Goal: Task Accomplishment & Management: Manage account settings

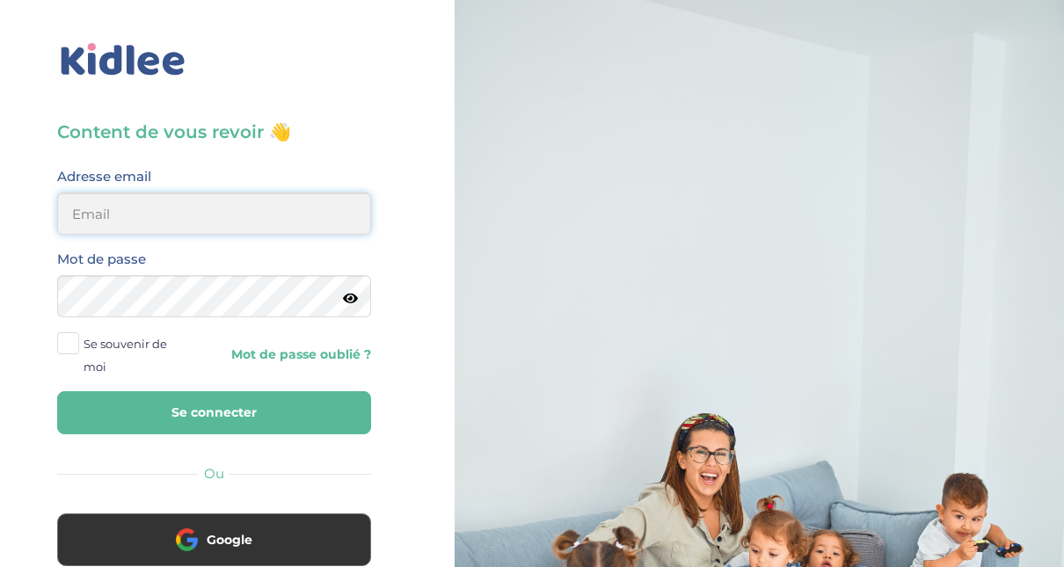
type input "adjoba.hoimian@gmail.com"
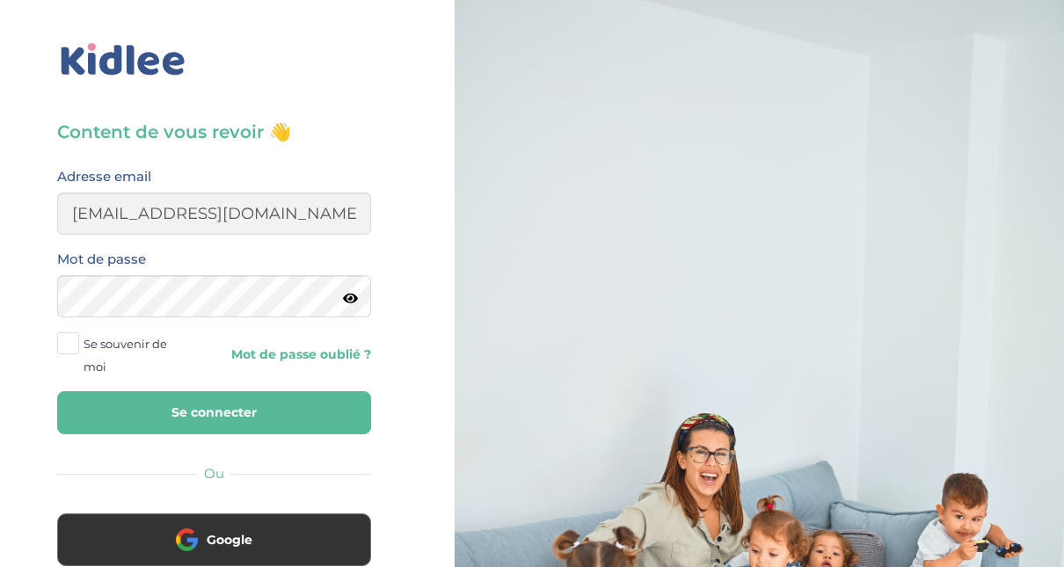
click at [295, 417] on button "Se connecter" at bounding box center [214, 412] width 314 height 43
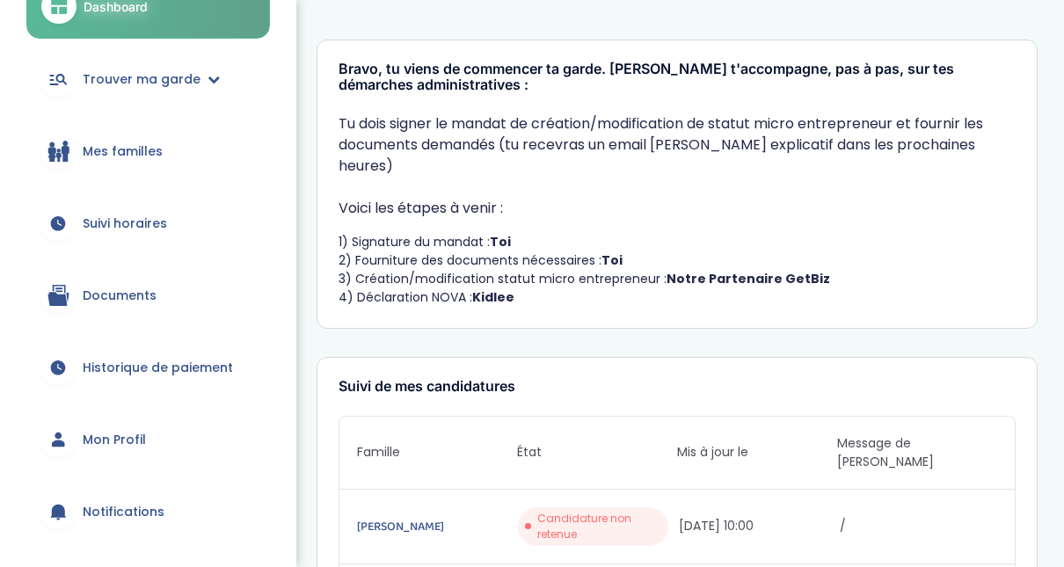
scroll to position [139, 0]
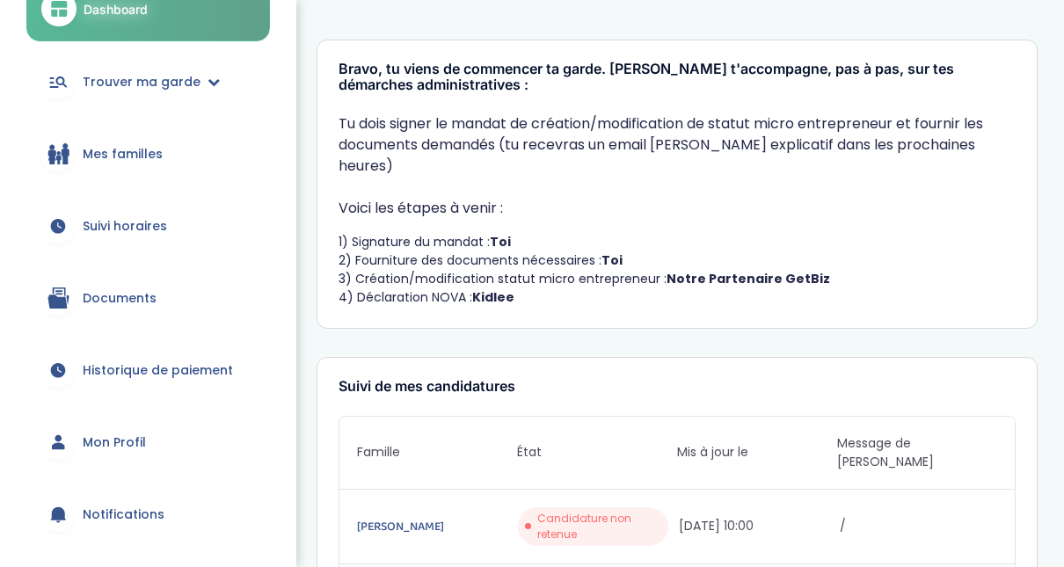
click at [147, 302] on span "Documents" at bounding box center [120, 298] width 74 height 18
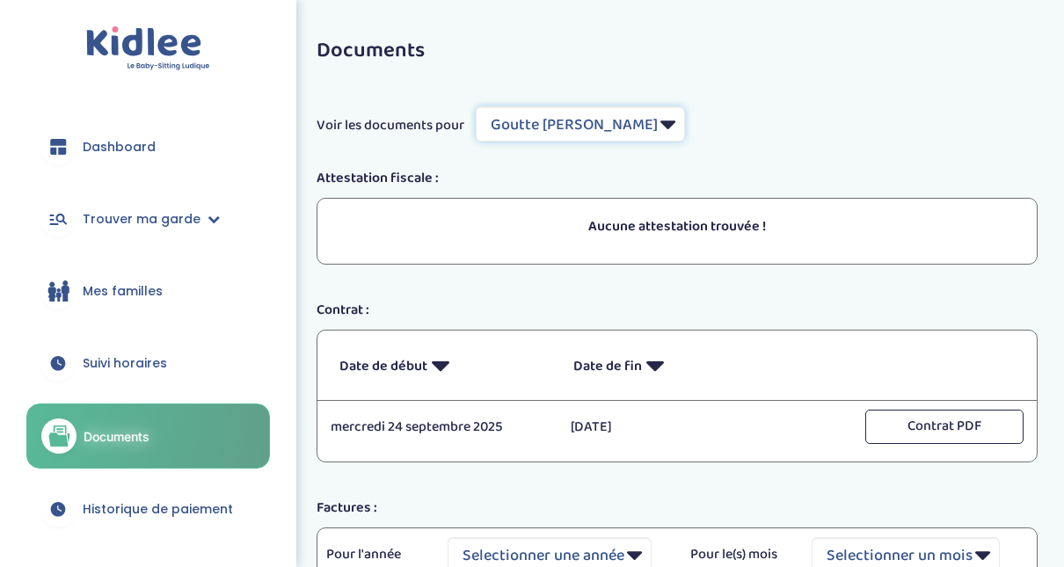
click at [637, 125] on select "Filtrer par Famille Goutte Florence Leyne Mory Clémence" at bounding box center [580, 123] width 209 height 35
select select "6533"
click at [477, 106] on select "Filtrer par Famille Goutte Florence Leyne Mory Clémence" at bounding box center [580, 123] width 209 height 35
click at [157, 369] on span "Suivi horaires" at bounding box center [125, 363] width 84 height 18
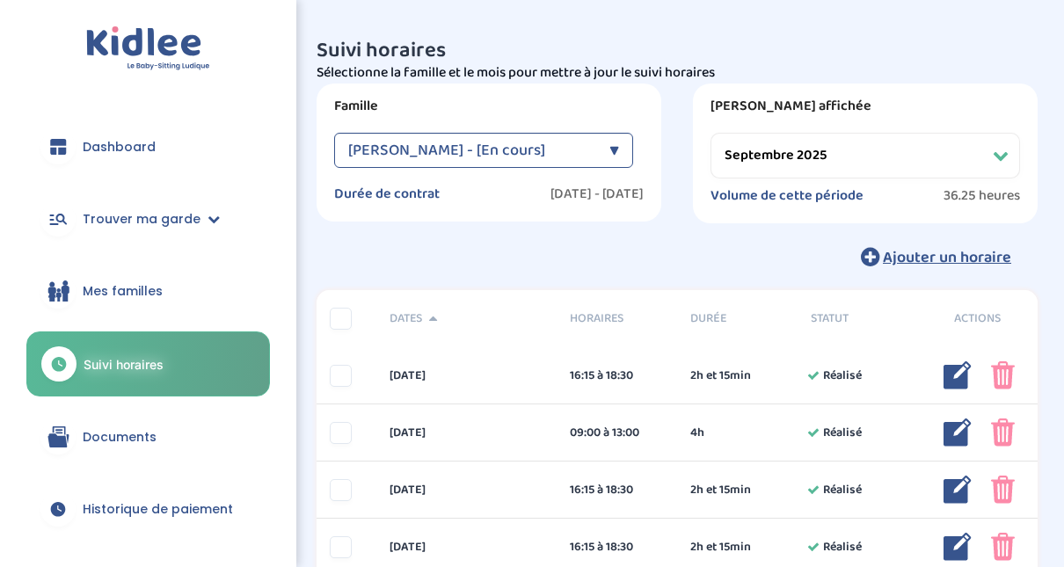
select select "septembre 2025"
click at [178, 498] on link "Historique de paiement" at bounding box center [148, 508] width 244 height 63
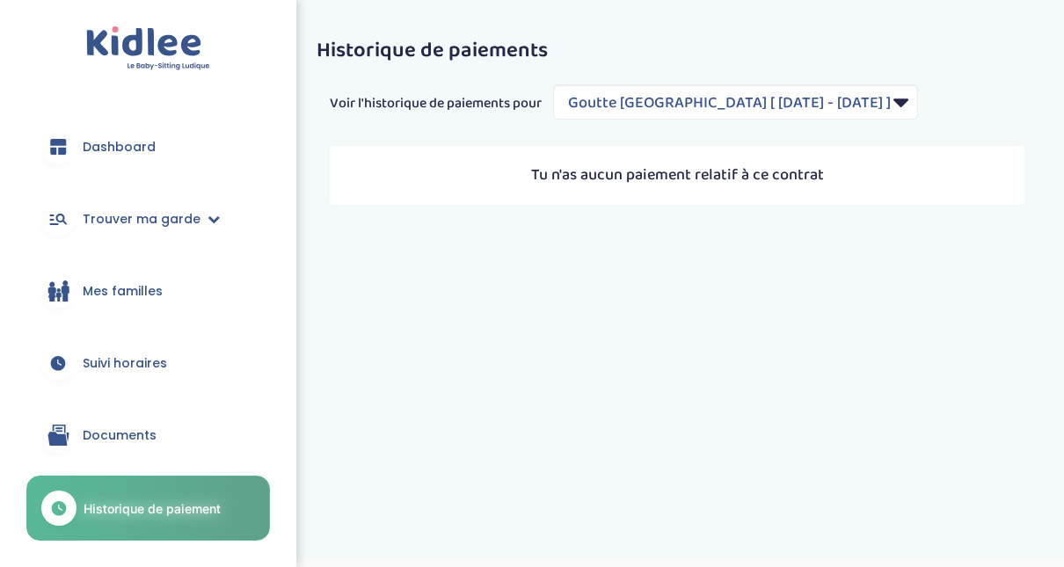
select select "2137"
click at [120, 431] on span "Documents" at bounding box center [120, 435] width 74 height 18
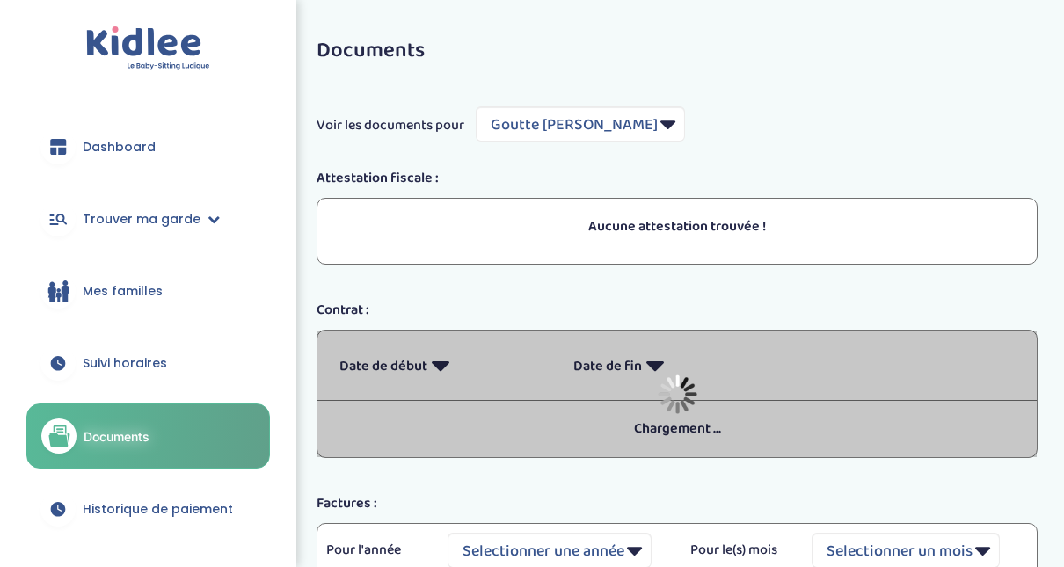
select select "5489"
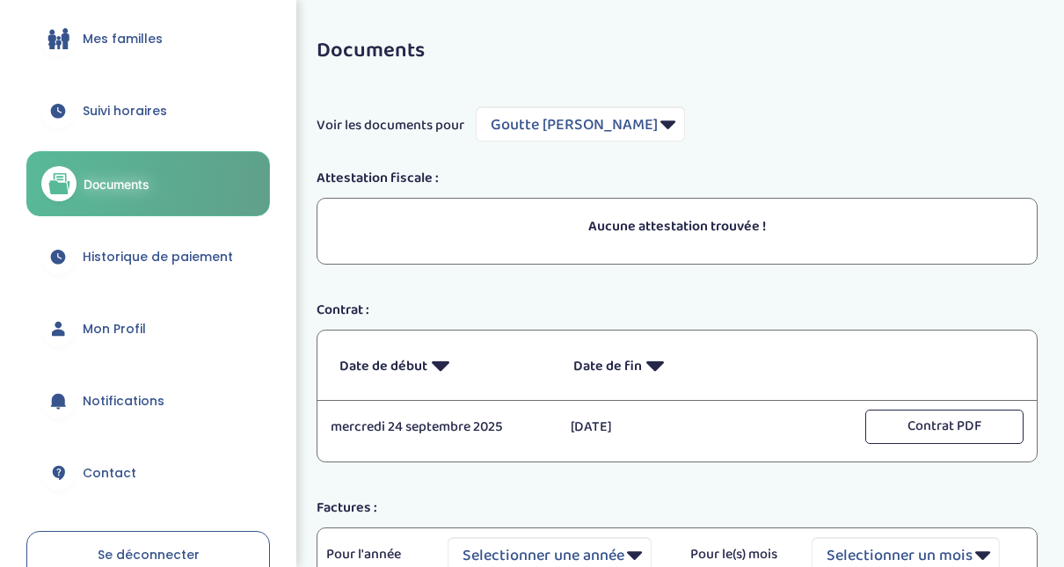
scroll to position [237, 0]
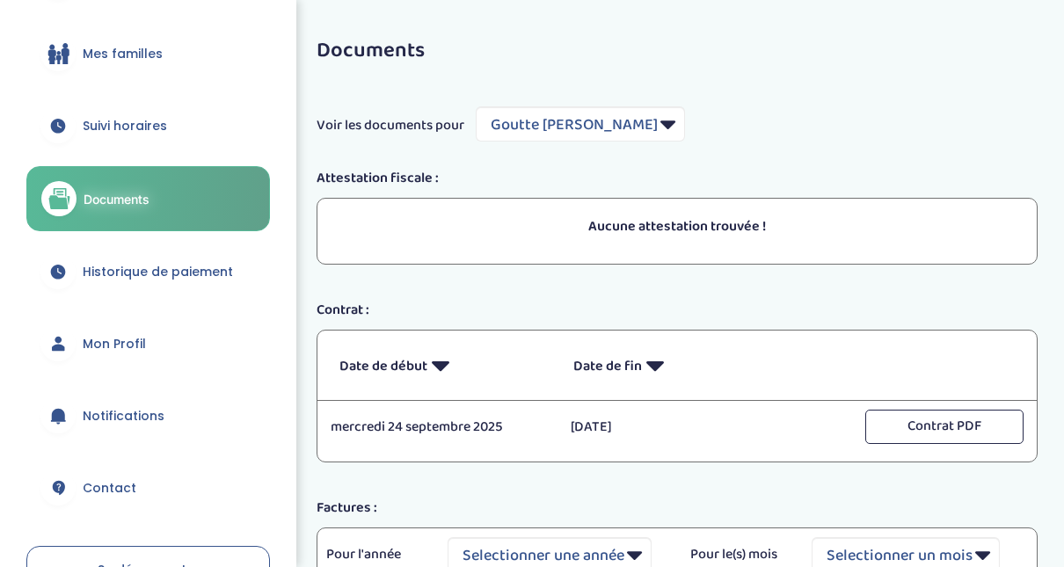
click at [157, 54] on span "Mes familles" at bounding box center [123, 54] width 80 height 18
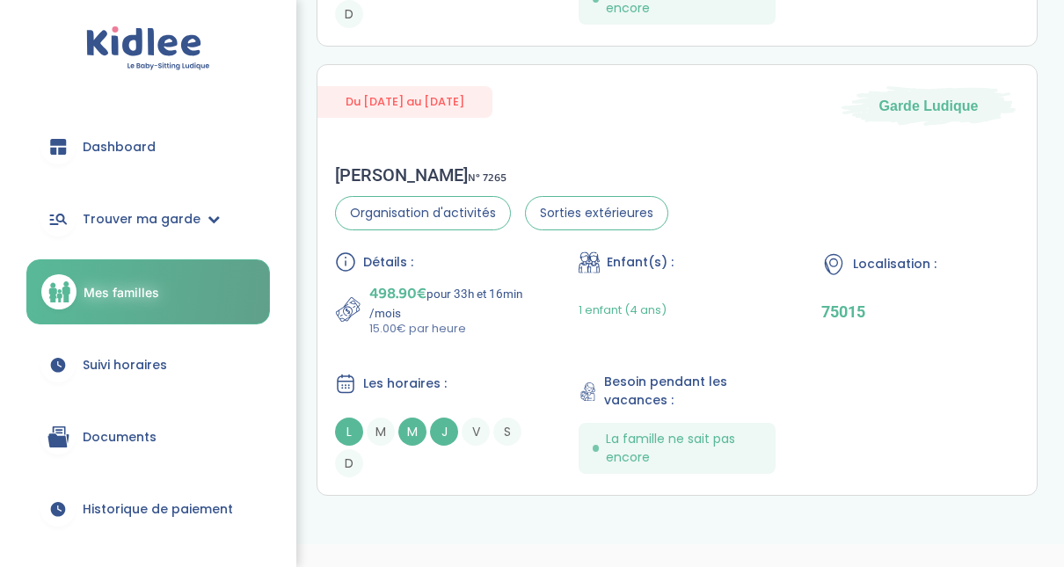
scroll to position [473, 0]
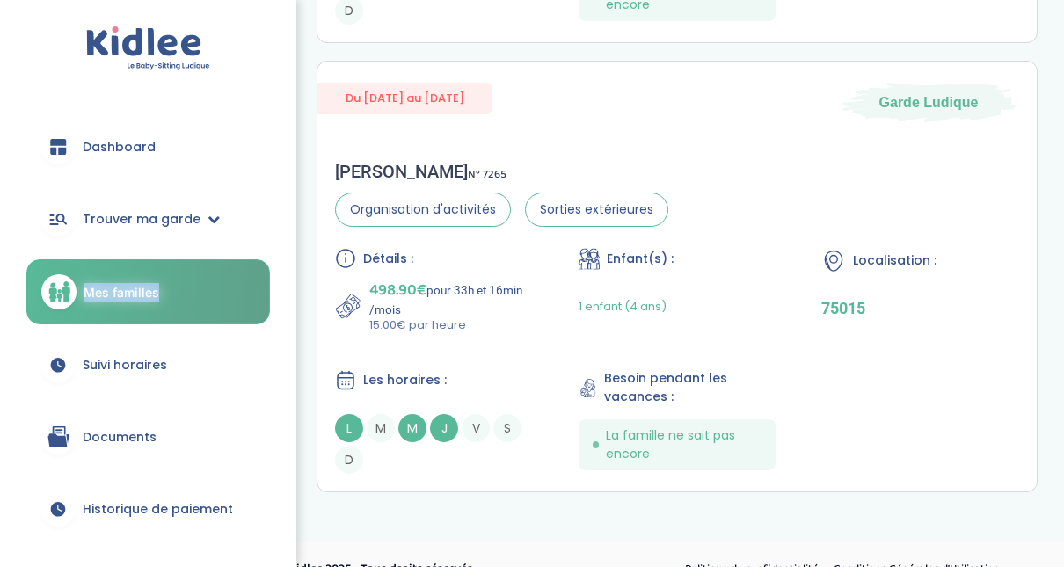
drag, startPoint x: 287, startPoint y: 203, endPoint x: 290, endPoint y: 278, distance: 74.8
click at [290, 278] on div "Dashboard Trouver ma garde Mes recherches Candidatures en cours Candidatures va…" at bounding box center [148, 283] width 296 height 567
drag, startPoint x: 290, startPoint y: 278, endPoint x: 303, endPoint y: 334, distance: 57.8
click at [303, 334] on div "Mes familles Du 24-09-2025 au 04-07-2026 Garde Ludique Florence G . N° 7113 Acc…" at bounding box center [659, 25] width 835 height 970
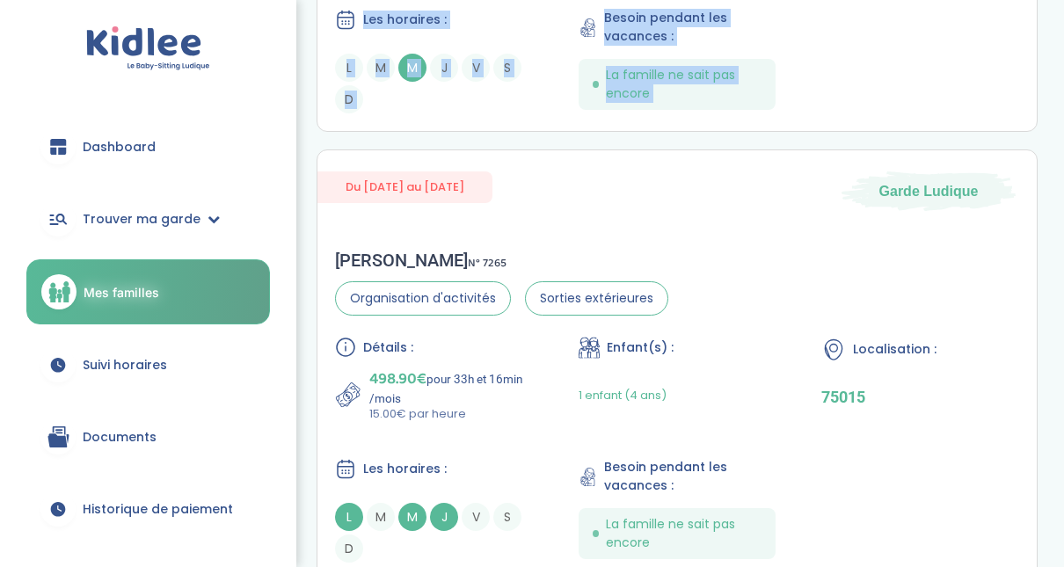
scroll to position [371, 0]
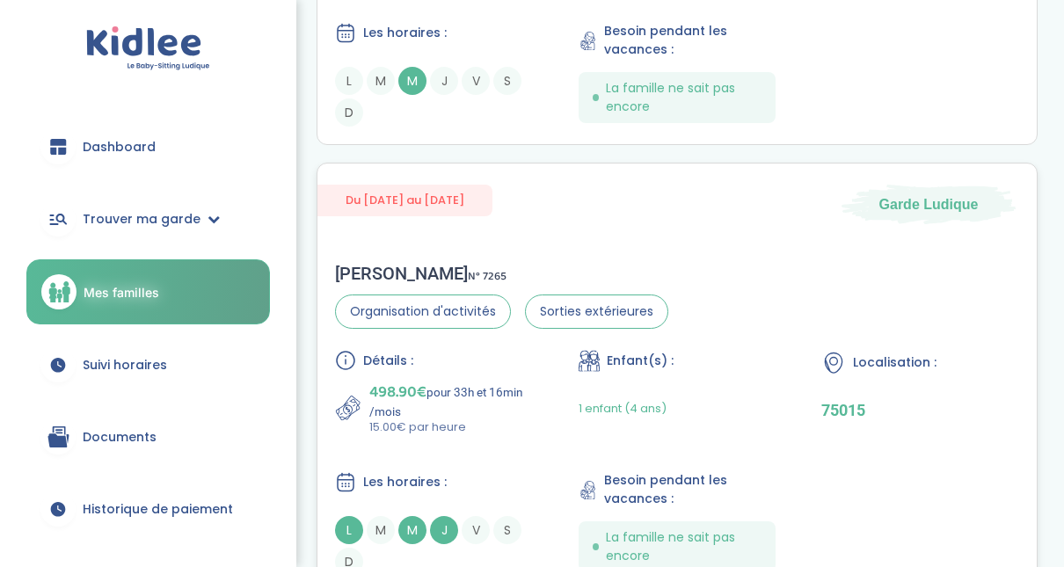
click at [513, 275] on div "Clémence L . N° 7265" at bounding box center [501, 273] width 333 height 21
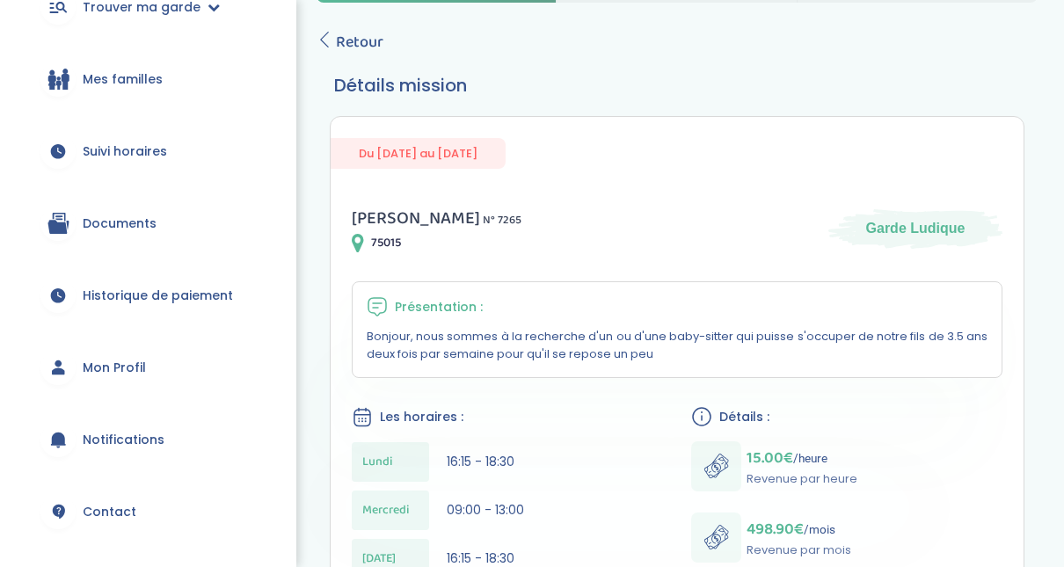
scroll to position [195, 0]
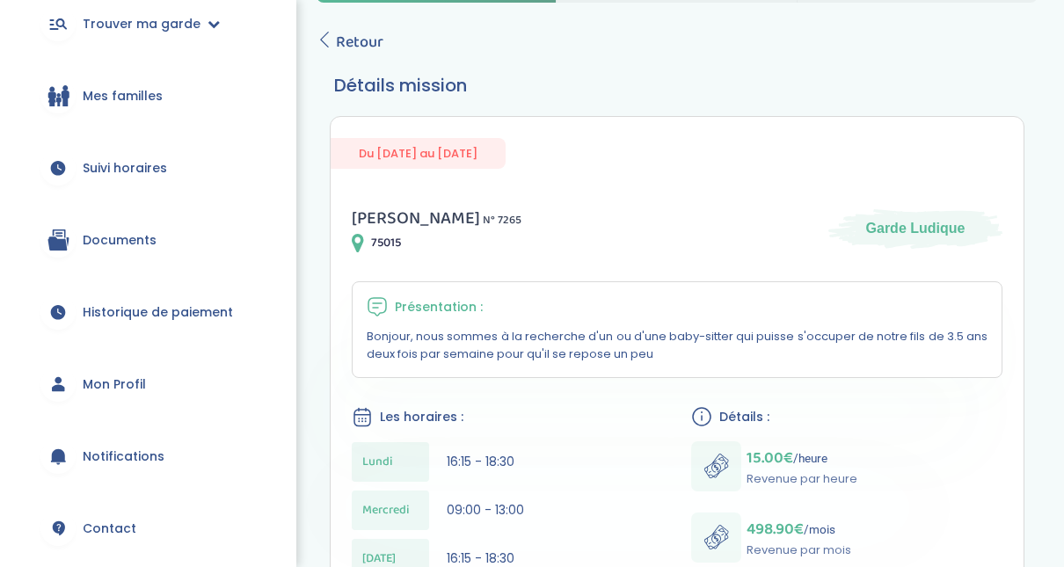
click at [173, 371] on link "Mon Profil" at bounding box center [148, 384] width 244 height 63
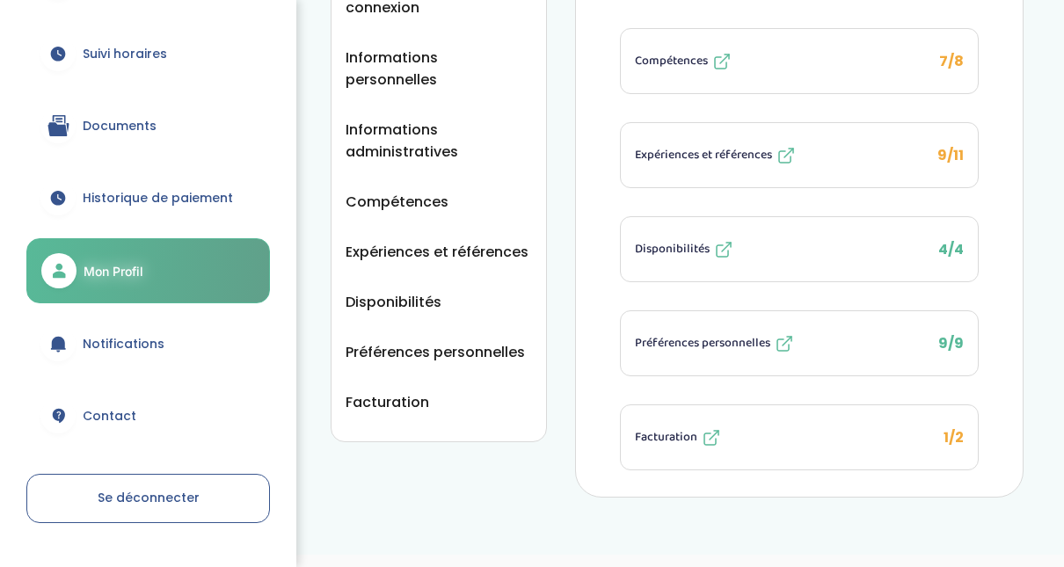
scroll to position [304, 0]
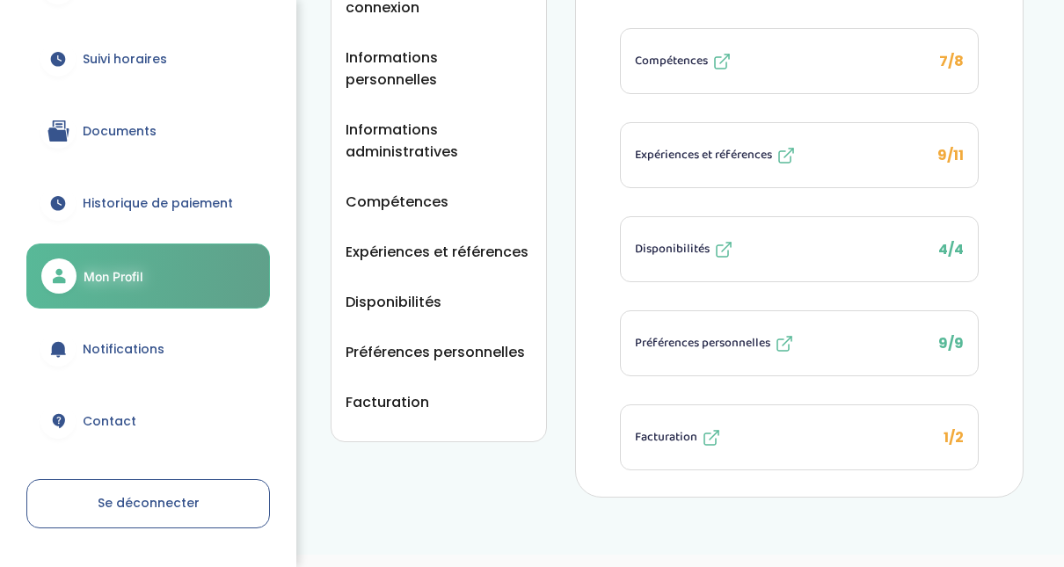
click at [649, 433] on span "Facturation" at bounding box center [666, 437] width 62 height 18
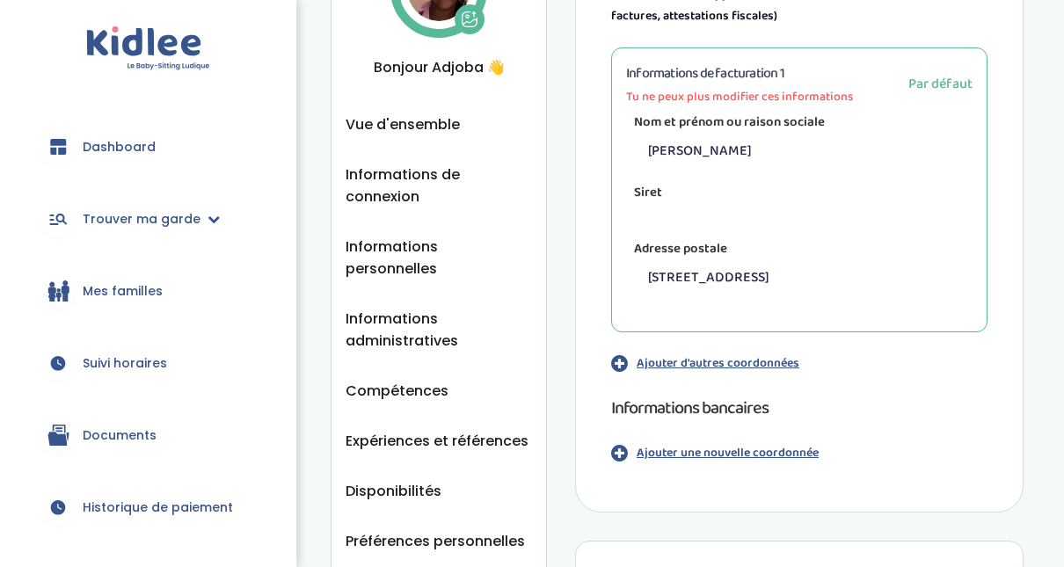
scroll to position [144, 0]
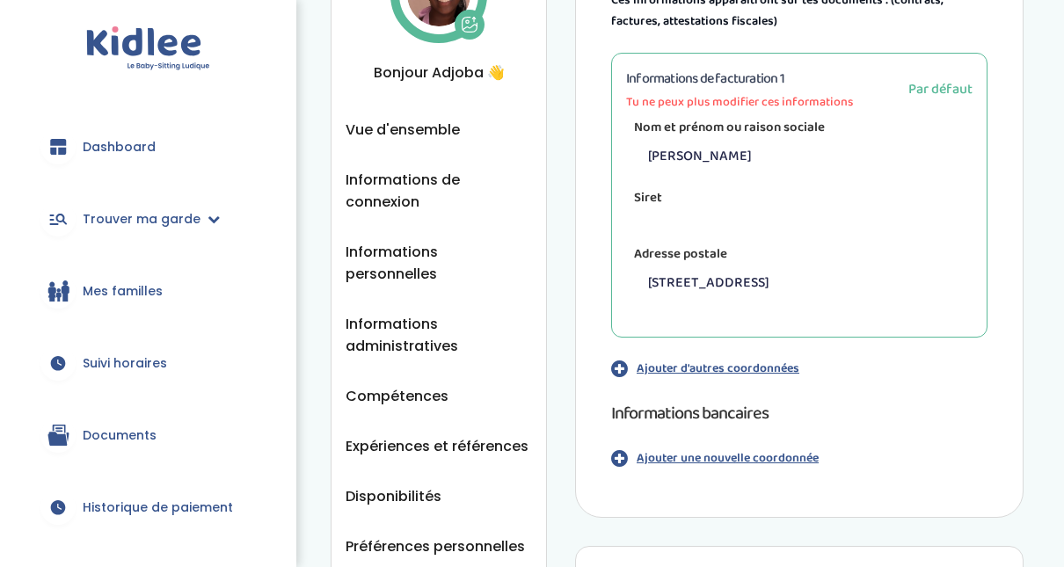
click at [675, 367] on p "Ajouter d'autres coordonnées" at bounding box center [718, 369] width 163 height 18
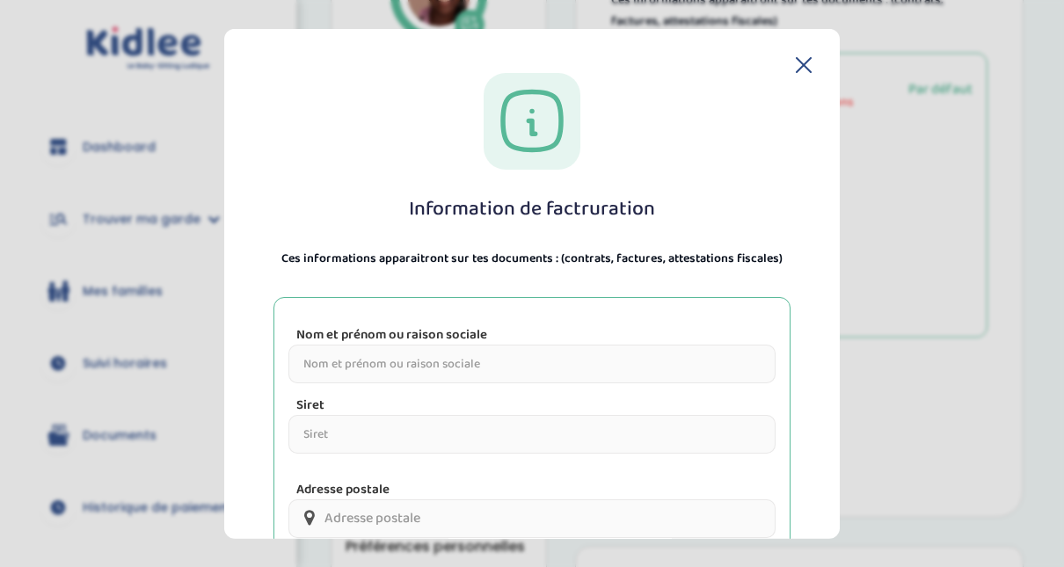
click at [798, 61] on icon at bounding box center [804, 64] width 16 height 16
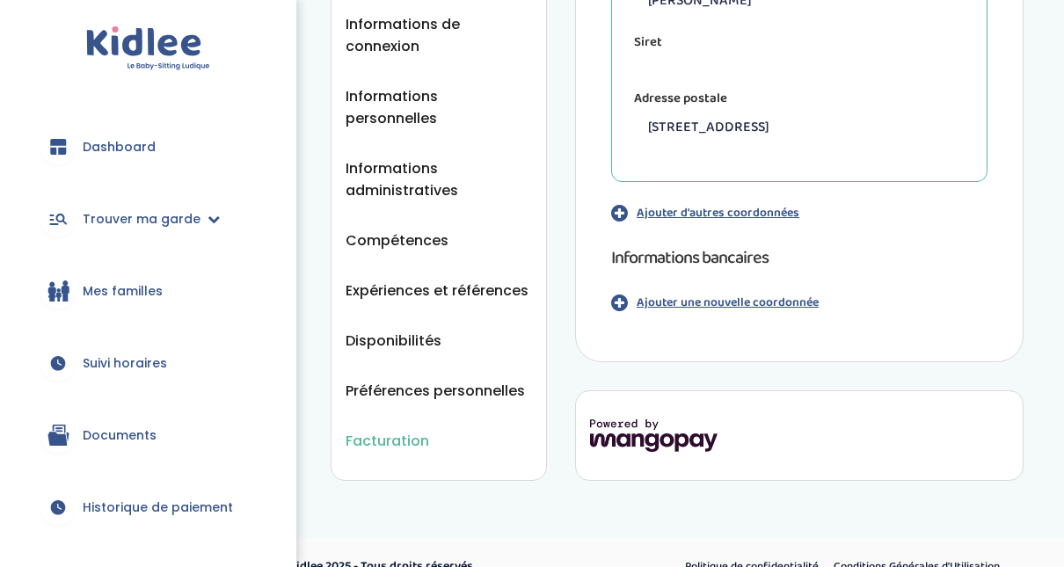
scroll to position [304, 0]
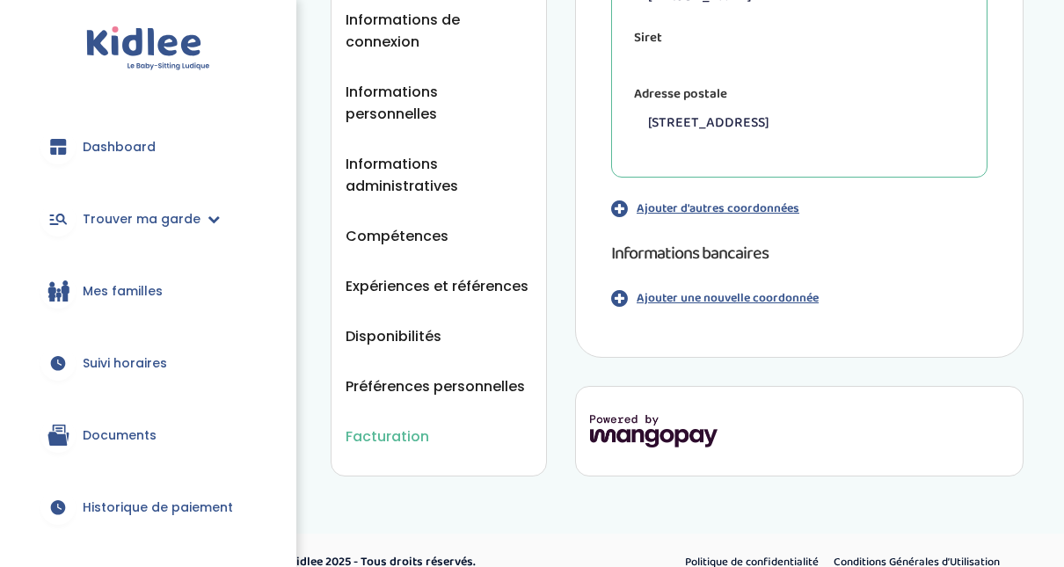
click at [622, 296] on icon "button" at bounding box center [619, 297] width 17 height 19
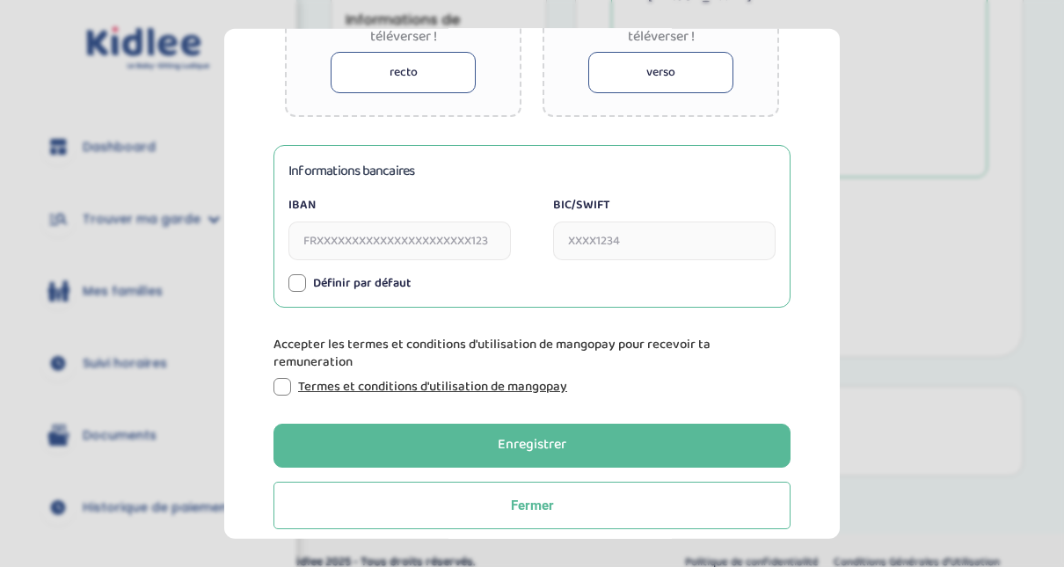
scroll to position [596, 0]
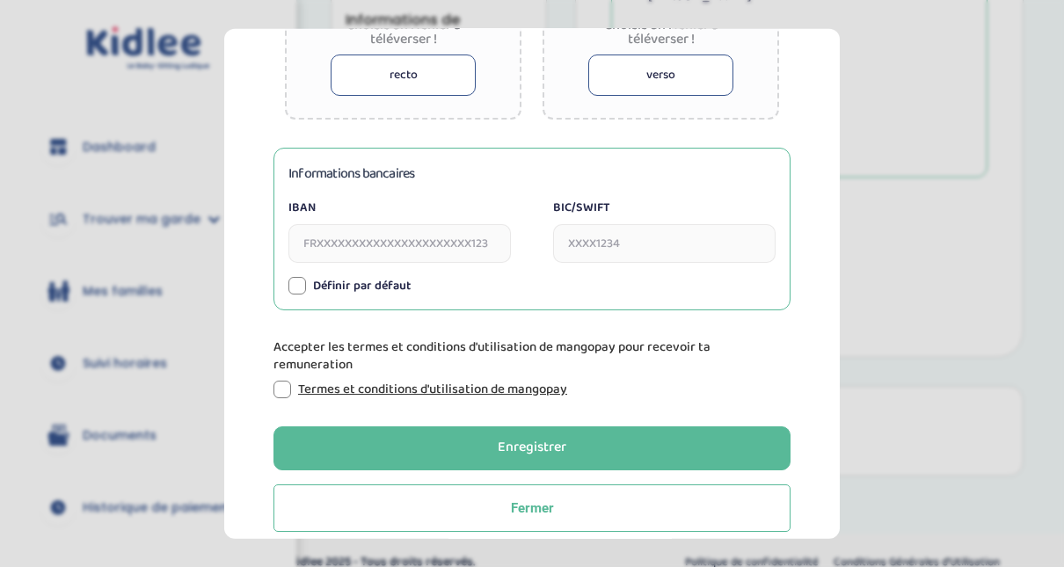
click at [409, 249] on input "IBAN" at bounding box center [399, 242] width 222 height 39
type input "FR2520041000014249602N02053"
click at [576, 243] on input "BIC/SWIFT" at bounding box center [664, 242] width 222 height 39
type input "PSSTFRPPPAR"
click at [281, 396] on div at bounding box center [282, 389] width 18 height 18
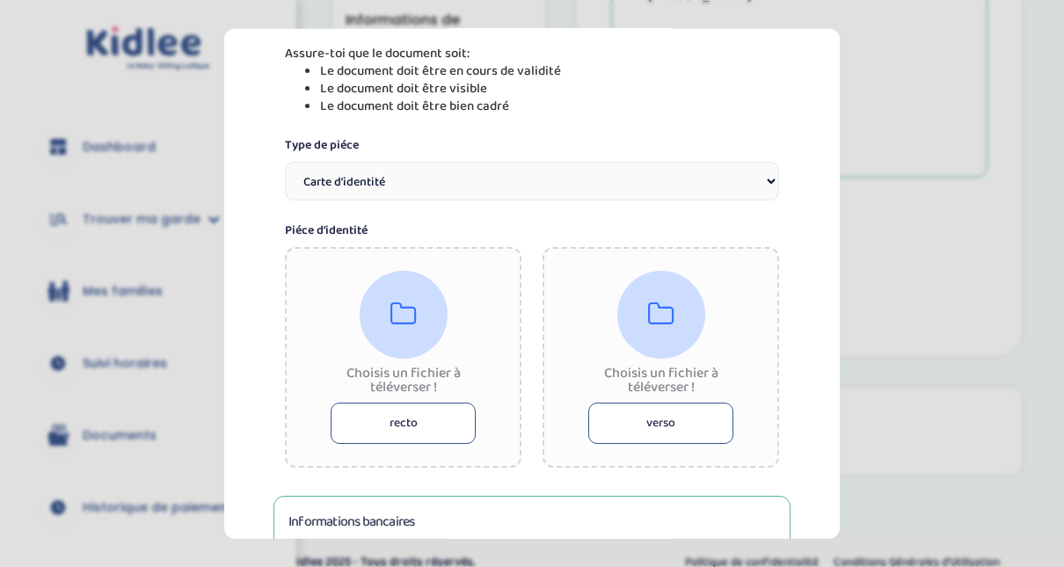
scroll to position [267, 0]
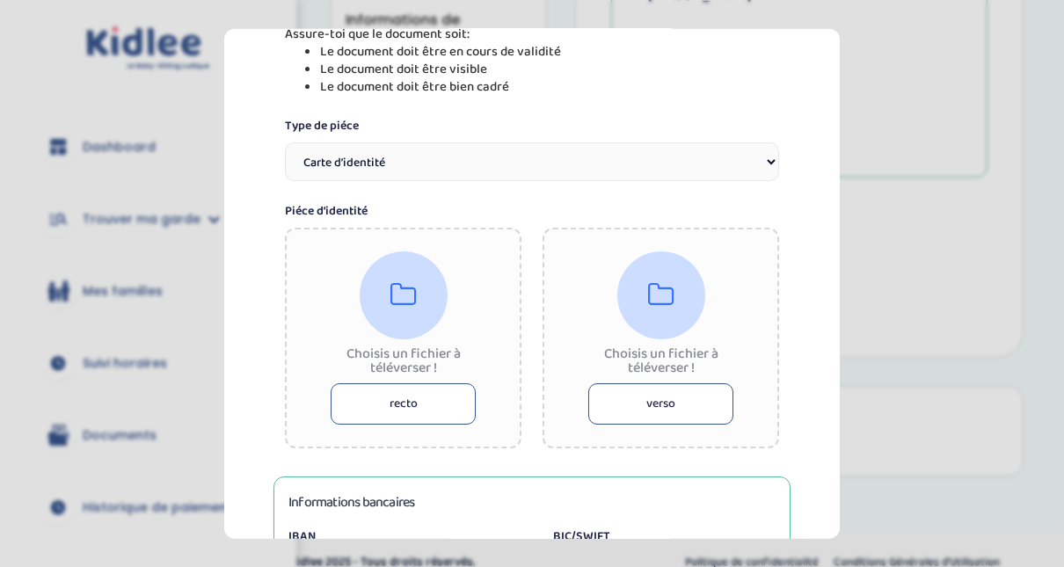
click at [769, 178] on select "Carte d’identité Passeport Permis de conduire" at bounding box center [532, 161] width 494 height 39
click at [285, 142] on select "Carte d’identité Passeport Permis de conduire" at bounding box center [532, 161] width 494 height 39
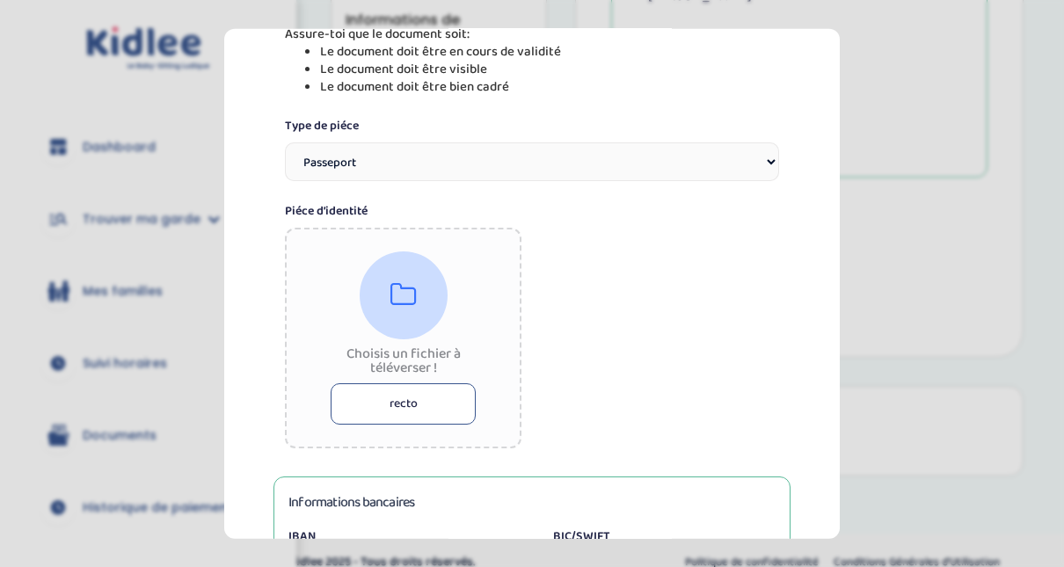
click at [758, 160] on select "Carte d’identité Passeport Permis de conduire" at bounding box center [532, 161] width 494 height 39
select select "id_card"
click at [285, 142] on select "Carte d’identité Passeport Permis de conduire" at bounding box center [532, 161] width 494 height 39
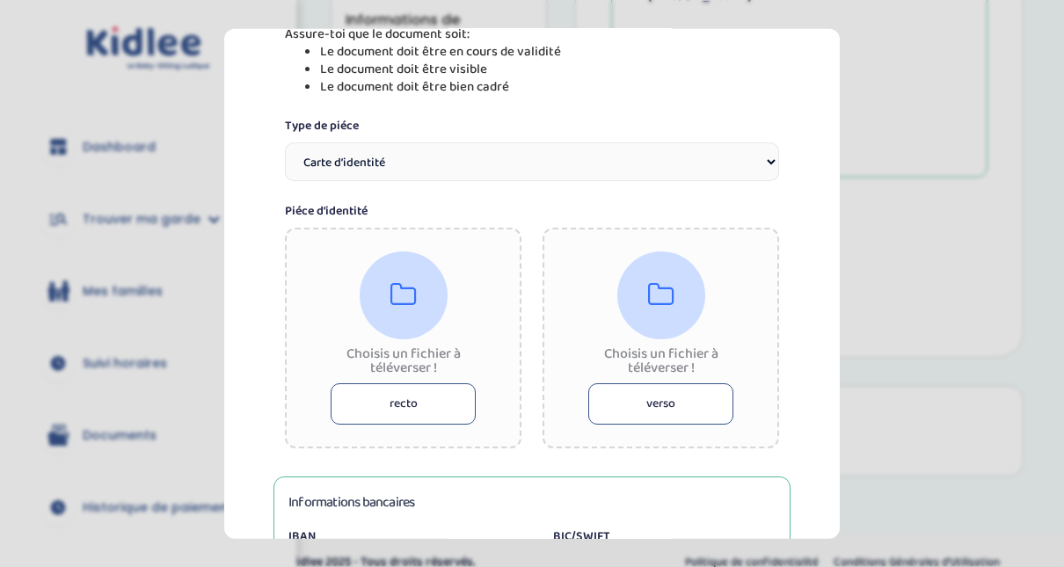
click at [444, 400] on button "recto" at bounding box center [403, 402] width 145 height 41
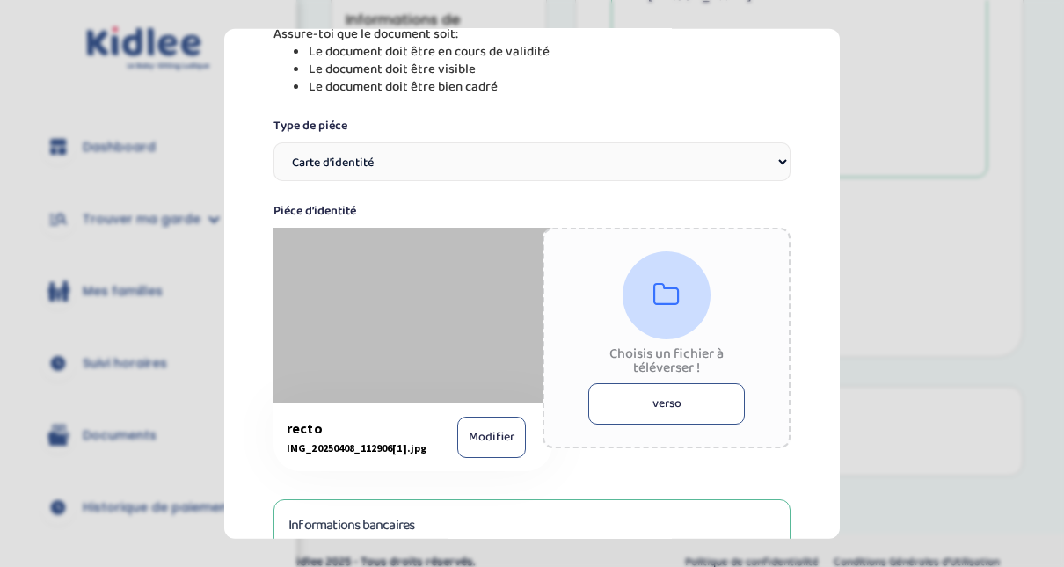
click at [683, 414] on button "verso" at bounding box center [666, 402] width 156 height 41
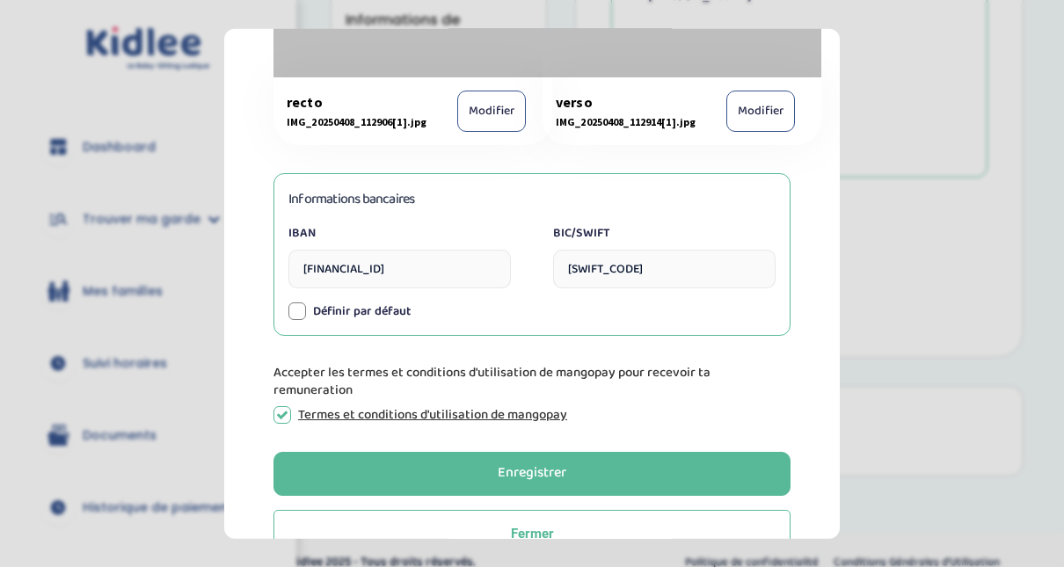
scroll to position [638, 0]
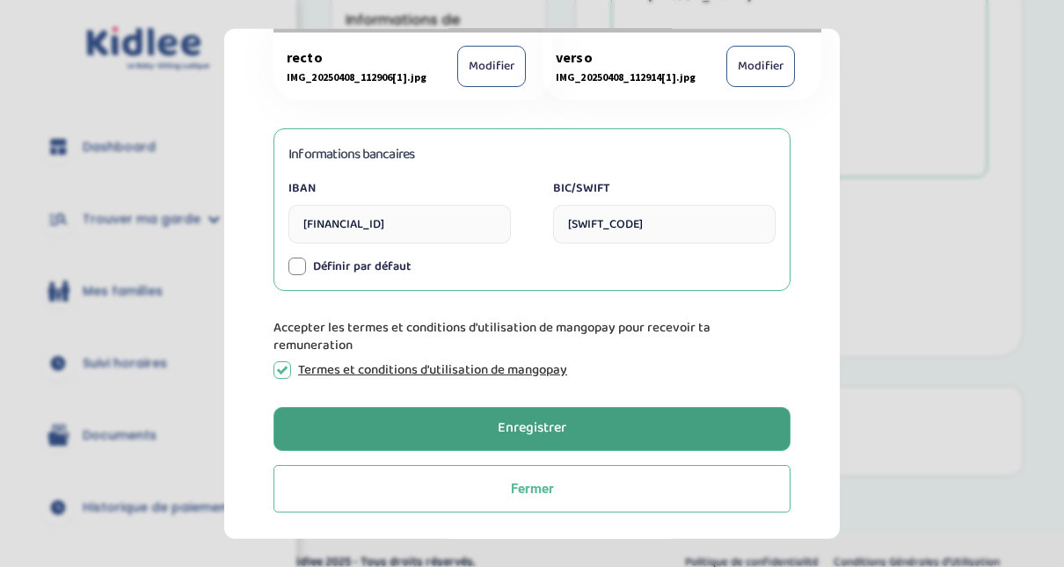
click at [597, 424] on button "Enregistrer" at bounding box center [531, 428] width 517 height 44
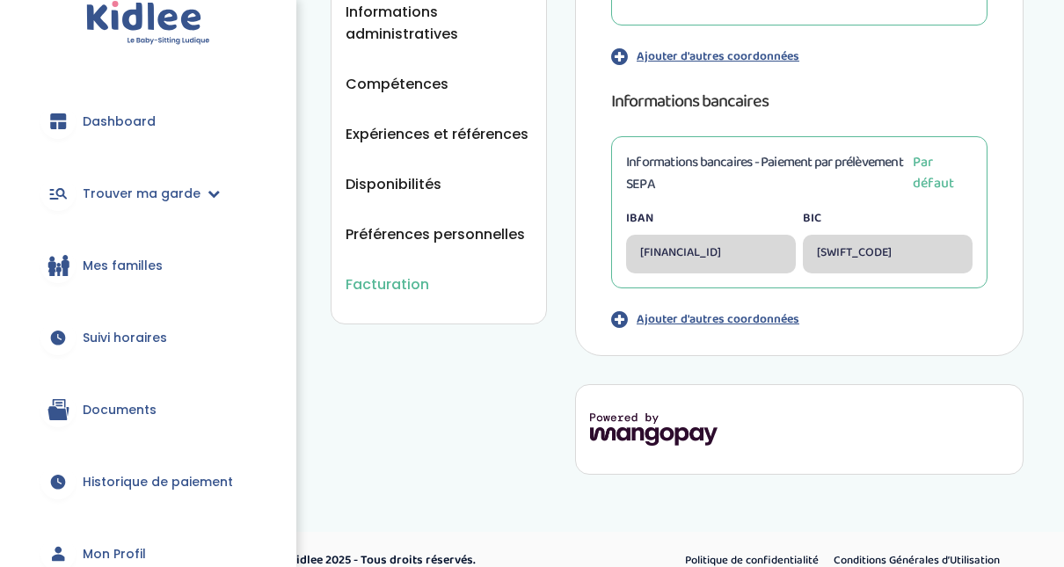
scroll to position [25, 0]
click at [140, 145] on link "Dashboard" at bounding box center [148, 122] width 244 height 63
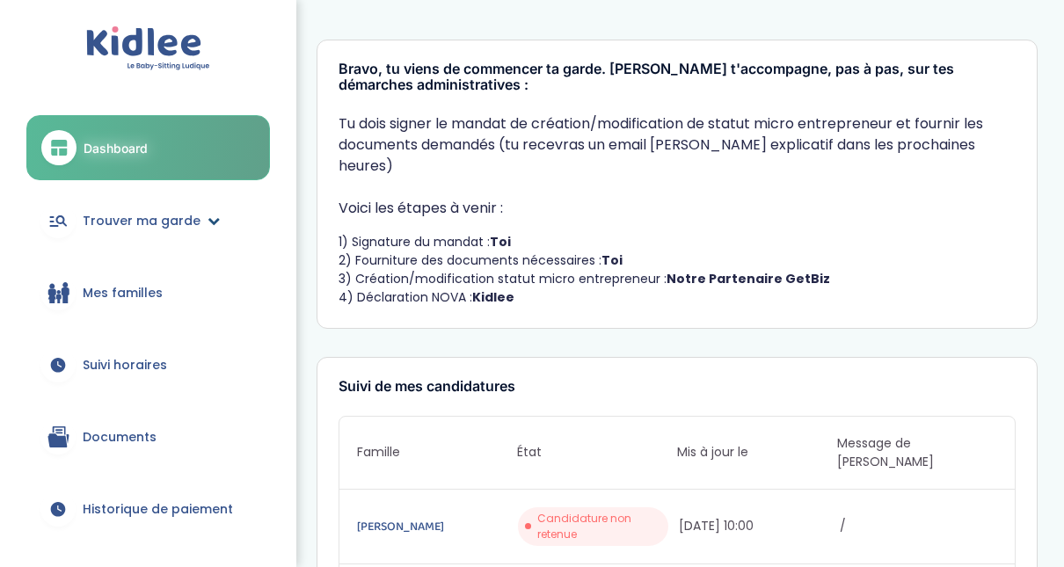
click at [117, 229] on span "Trouver ma garde" at bounding box center [142, 221] width 118 height 18
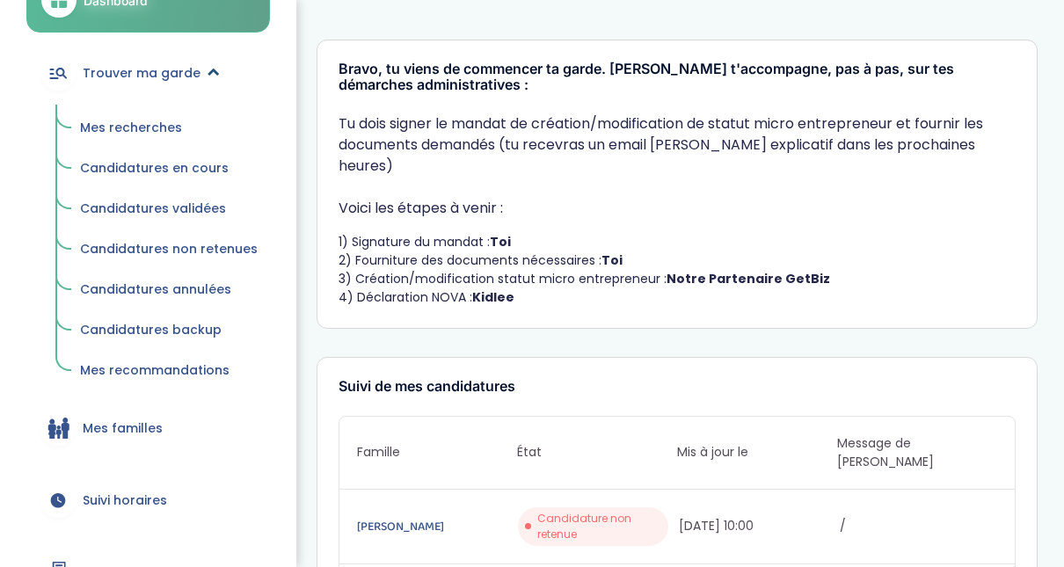
scroll to position [132, 0]
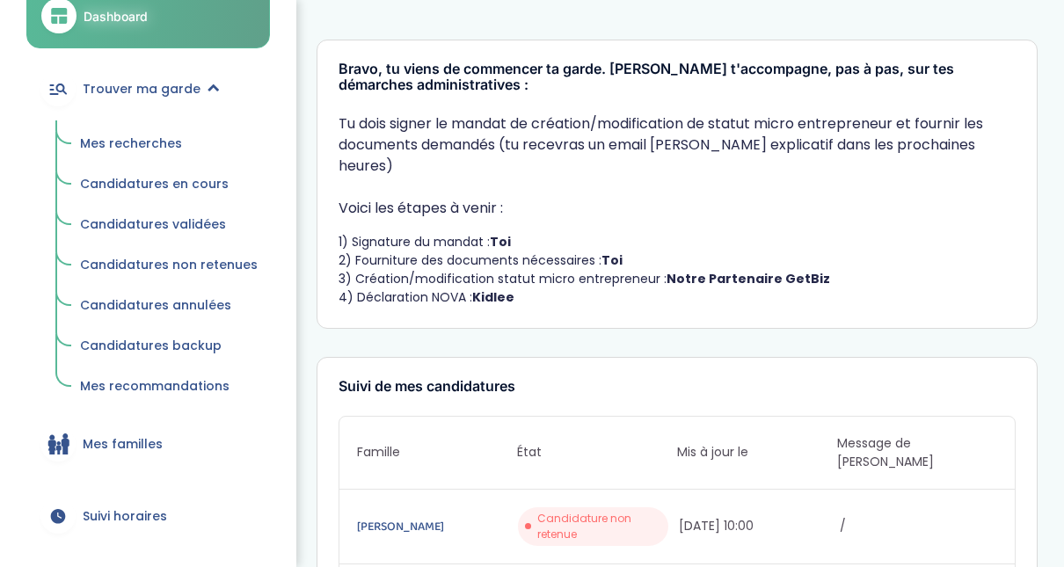
click at [137, 144] on span "Mes recherches" at bounding box center [131, 144] width 102 height 18
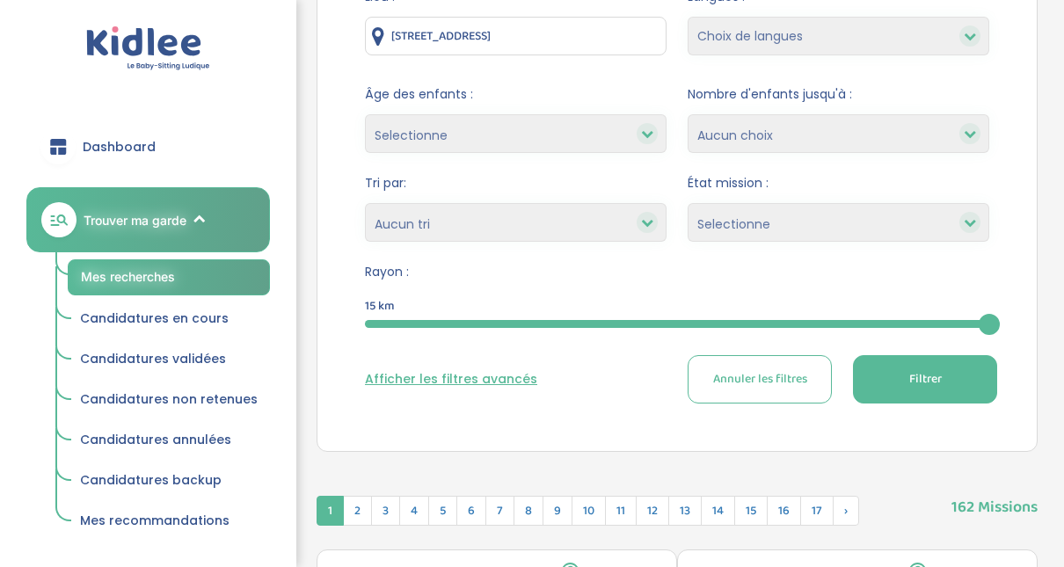
click at [474, 325] on div at bounding box center [677, 324] width 624 height 8
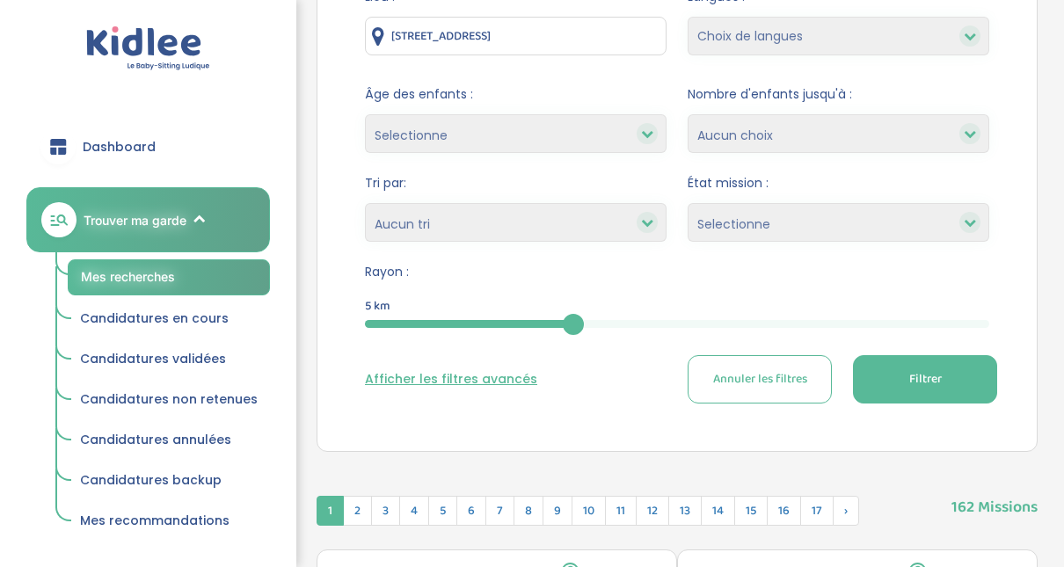
click at [957, 363] on button "Filtrer" at bounding box center [925, 379] width 144 height 48
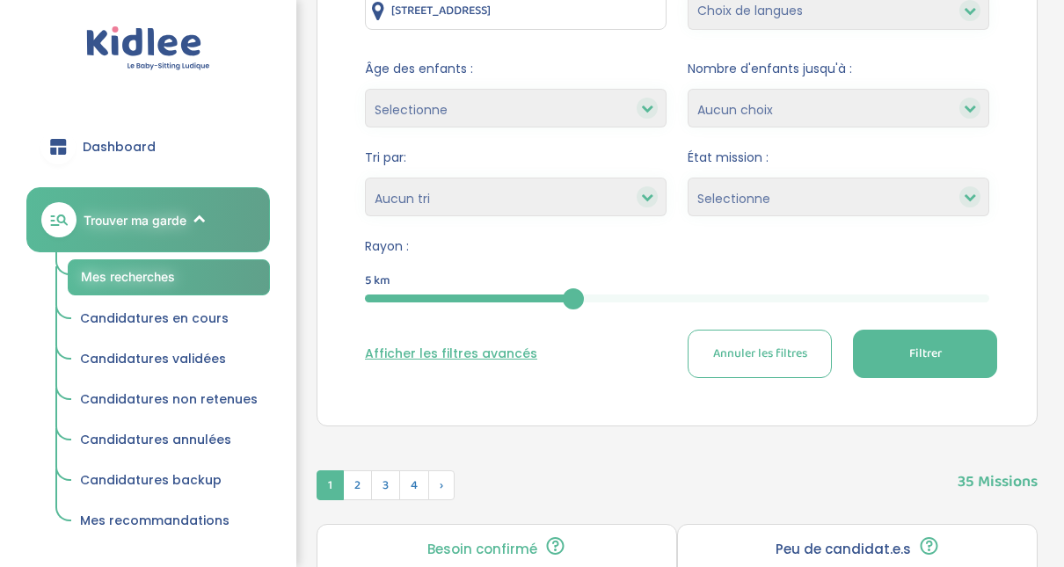
scroll to position [186, 0]
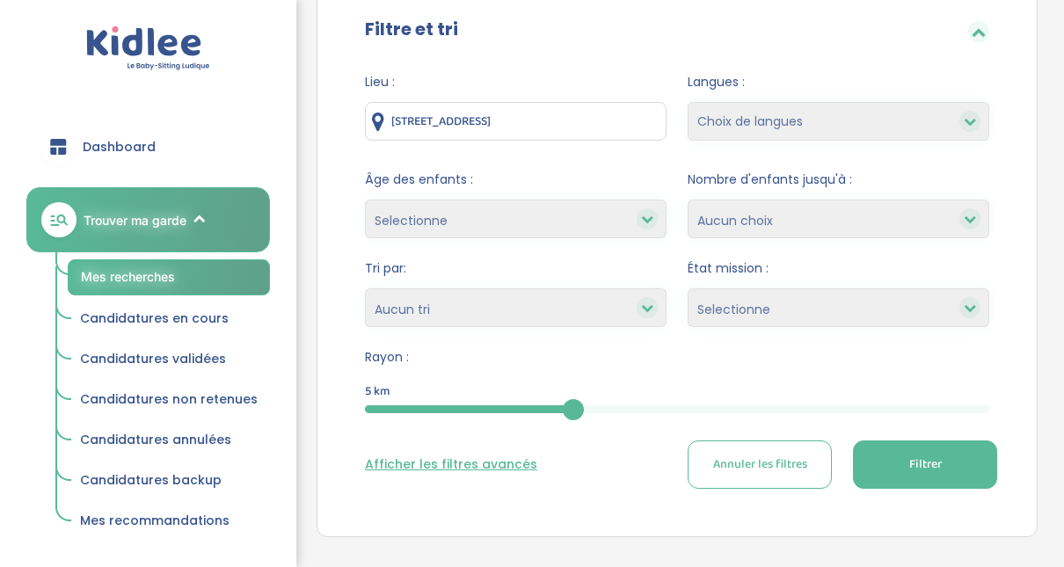
click at [564, 322] on select "Heures par semaine (croissant) Heures par semaine (décroissant) Date de démarra…" at bounding box center [516, 307] width 302 height 39
select select "updated_at_desc"
click at [365, 288] on select "Heures par semaine (croissant) Heures par semaine (décroissant) Date de démarra…" at bounding box center [516, 307] width 302 height 39
click at [938, 448] on button "Filtrer" at bounding box center [925, 464] width 144 height 48
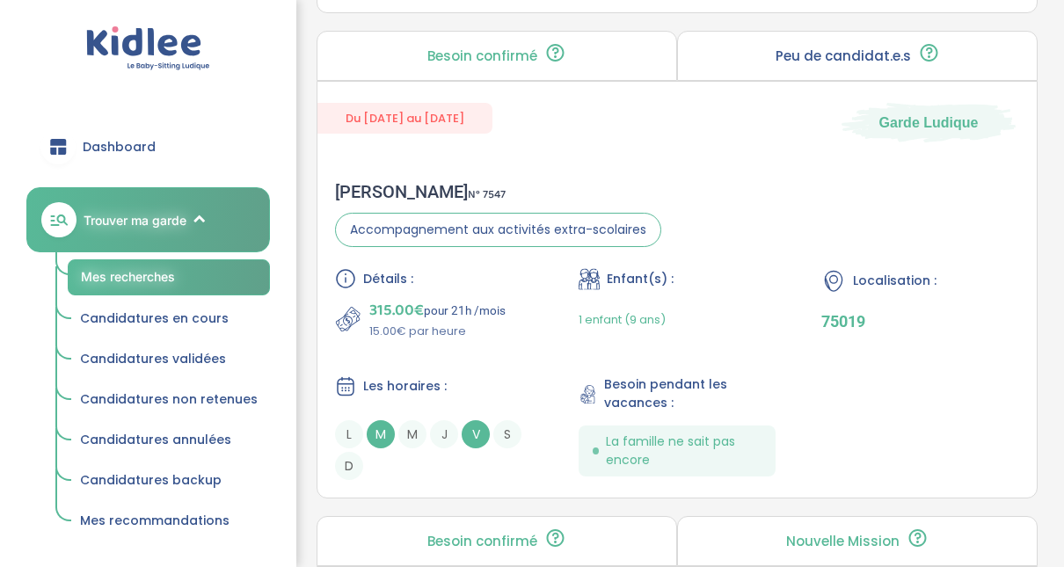
scroll to position [2791, 0]
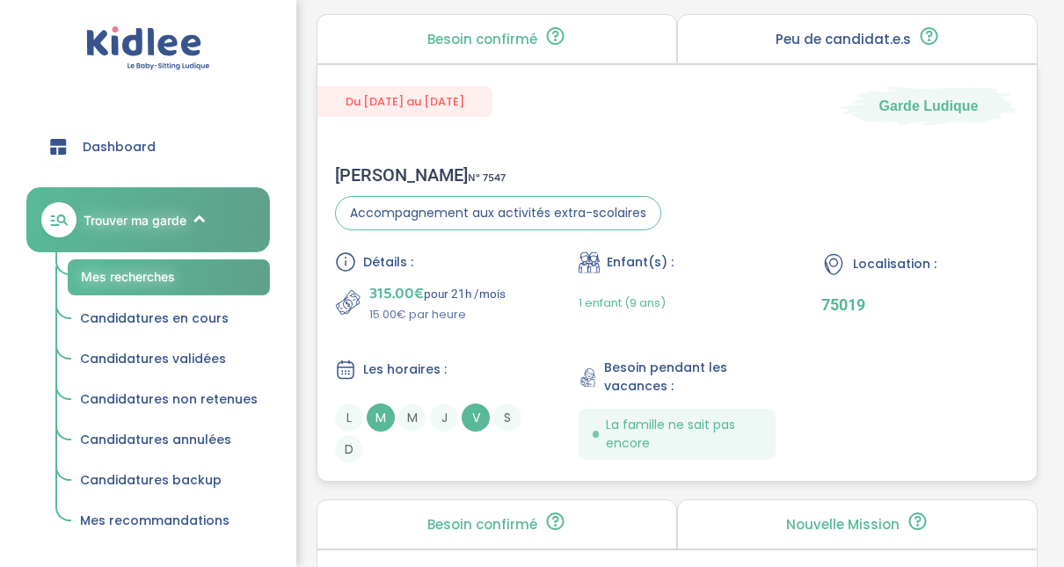
click at [404, 178] on div "[PERSON_NAME] N° 7547" at bounding box center [498, 174] width 326 height 21
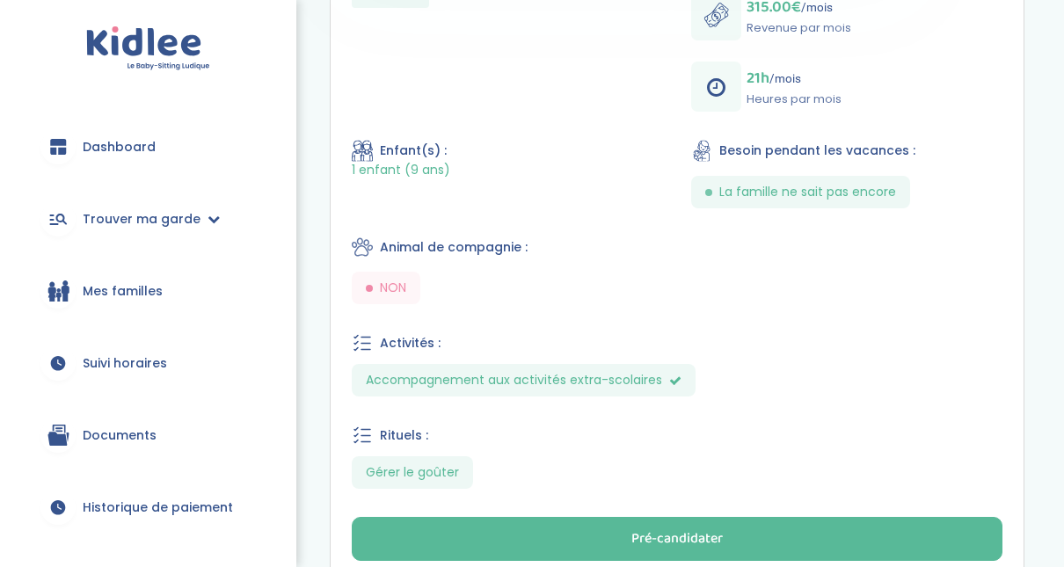
scroll to position [757, 0]
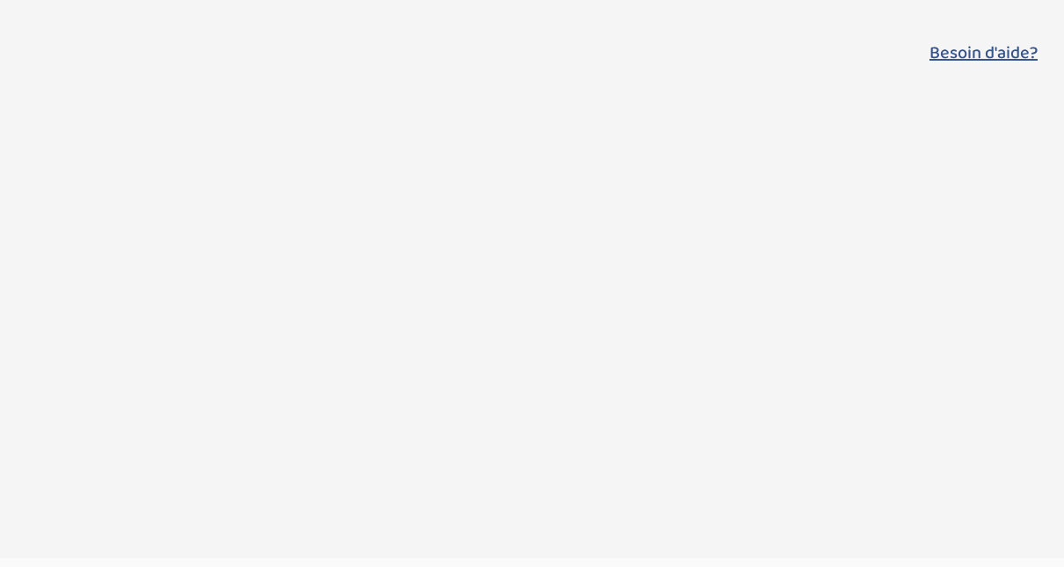
select select "updated_at_desc"
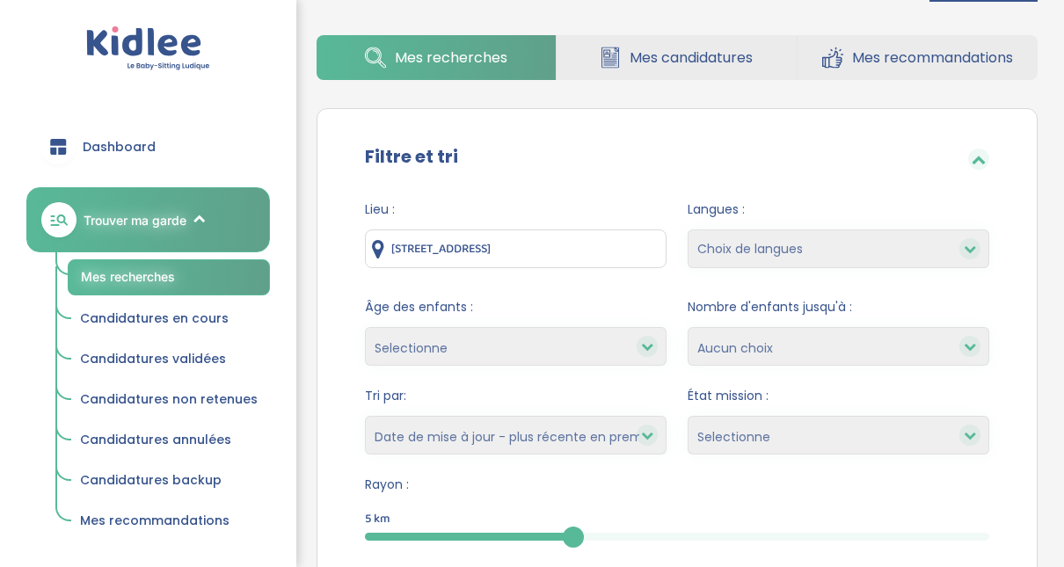
scroll to position [26, 0]
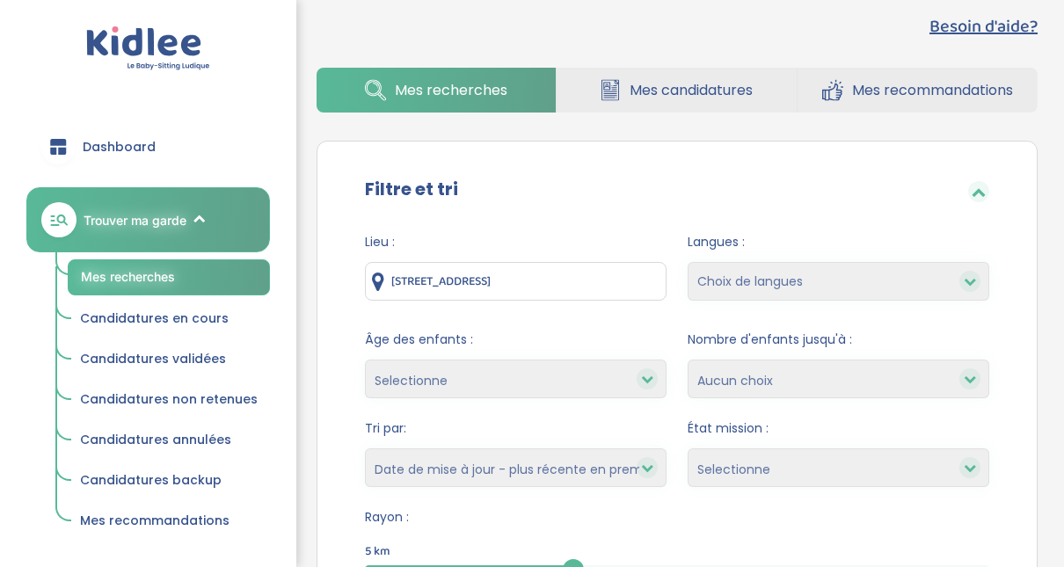
click at [210, 213] on link "Trouver ma garde" at bounding box center [148, 219] width 244 height 65
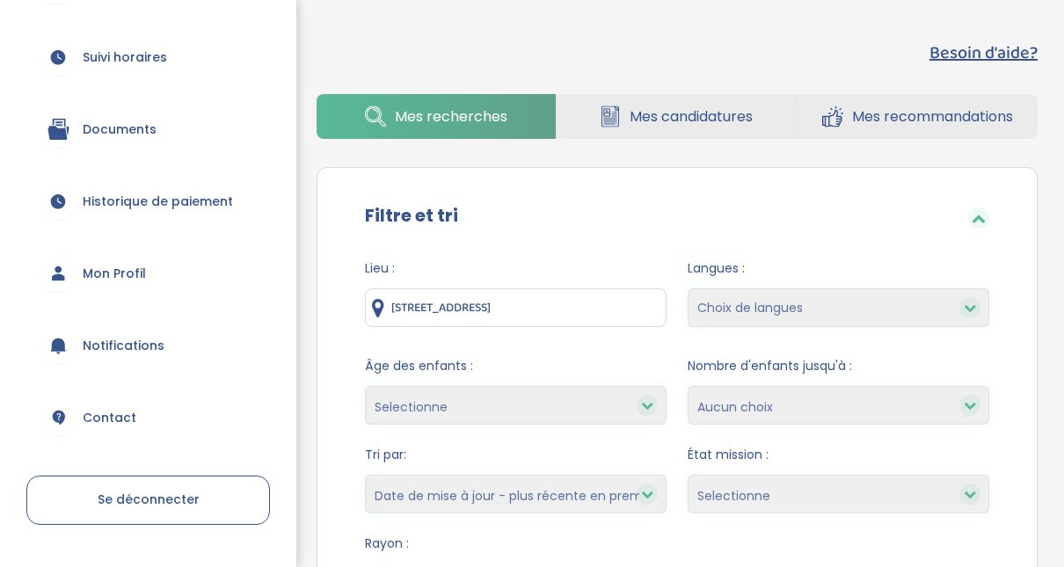
scroll to position [310, 0]
